Goal: Information Seeking & Learning: Learn about a topic

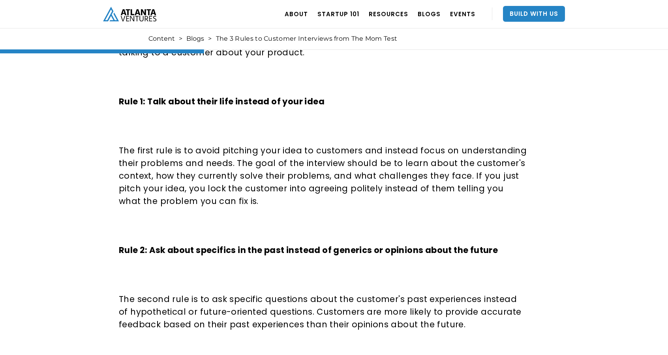
scroll to position [491, 0]
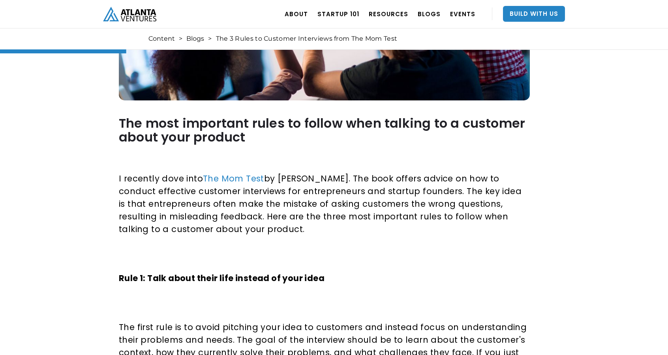
scroll to position [312, 0]
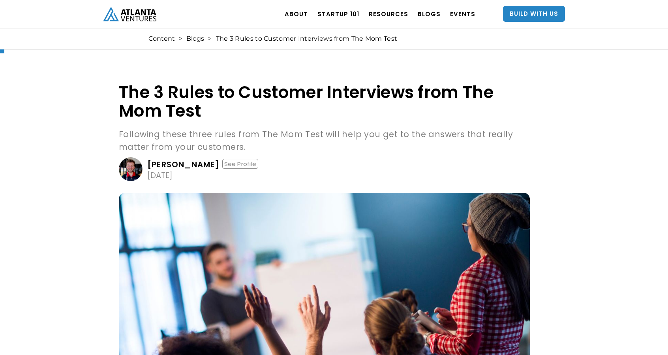
scroll to position [3, 0]
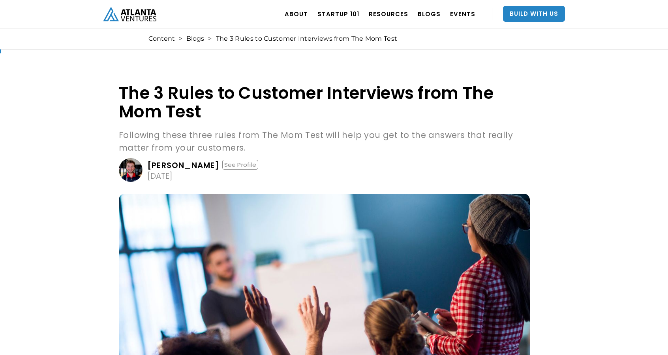
click at [331, 148] on p "Following these three rules from The Mom Test will help you get to the answers …" at bounding box center [324, 141] width 411 height 25
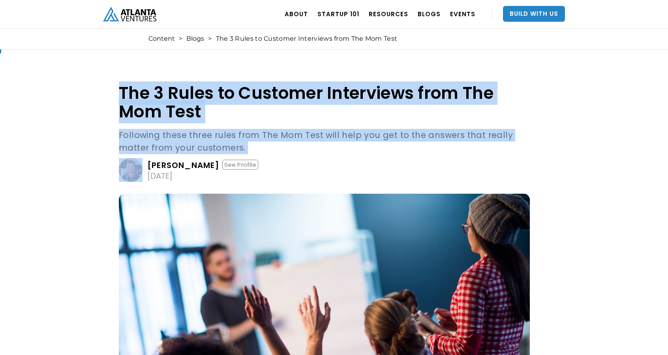
drag, startPoint x: 331, startPoint y: 148, endPoint x: 344, endPoint y: 108, distance: 42.1
click at [344, 108] on div "The 3 Rules to Customer Interviews from The Mom Test Following these three rule…" at bounding box center [324, 133] width 411 height 98
click at [344, 108] on h1 "The 3 Rules to Customer Interviews from The Mom Test" at bounding box center [324, 102] width 411 height 37
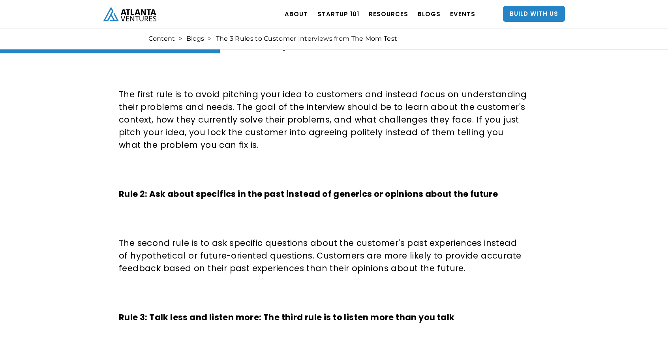
scroll to position [546, 0]
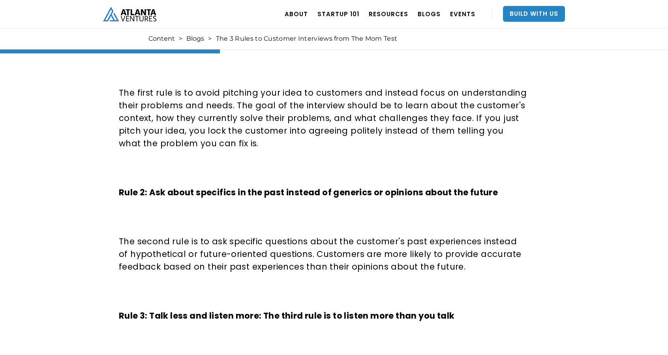
click at [344, 107] on p "The first rule is to avoid pitching your idea to customers and instead focus on…" at bounding box center [323, 117] width 408 height 63
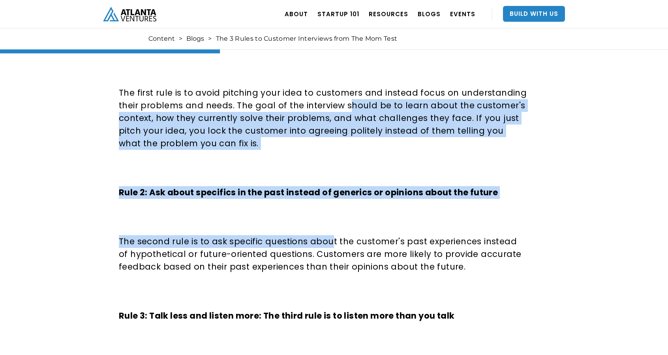
drag, startPoint x: 344, startPoint y: 107, endPoint x: 326, endPoint y: 233, distance: 127.7
click at [326, 233] on div "The most important rules to follow when talking to a customer about your produc…" at bounding box center [323, 212] width 408 height 692
